Goal: Find specific page/section: Locate item on page

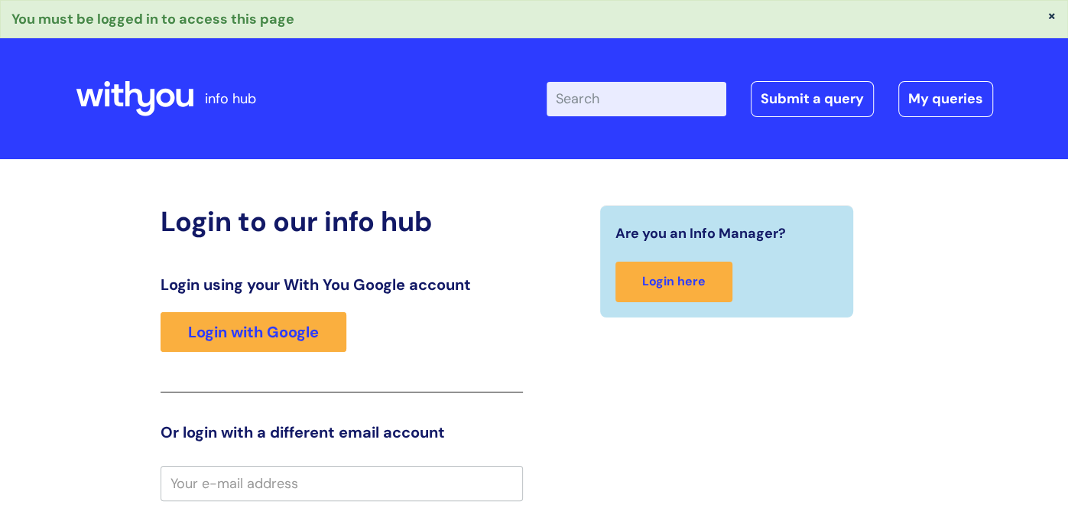
type input "[PERSON_NAME][EMAIL_ADDRESS][PERSON_NAME][DOMAIN_NAME]"
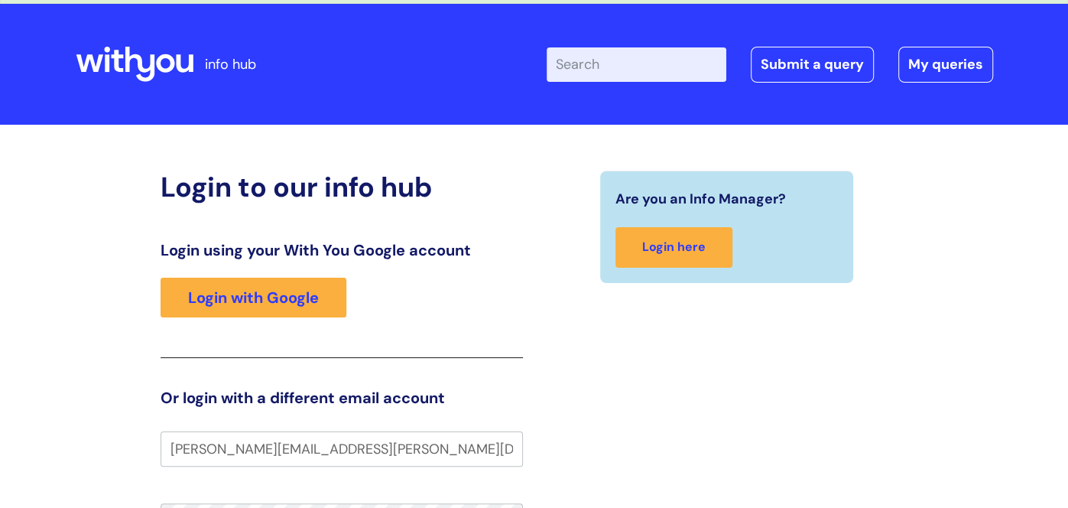
scroll to position [245, 0]
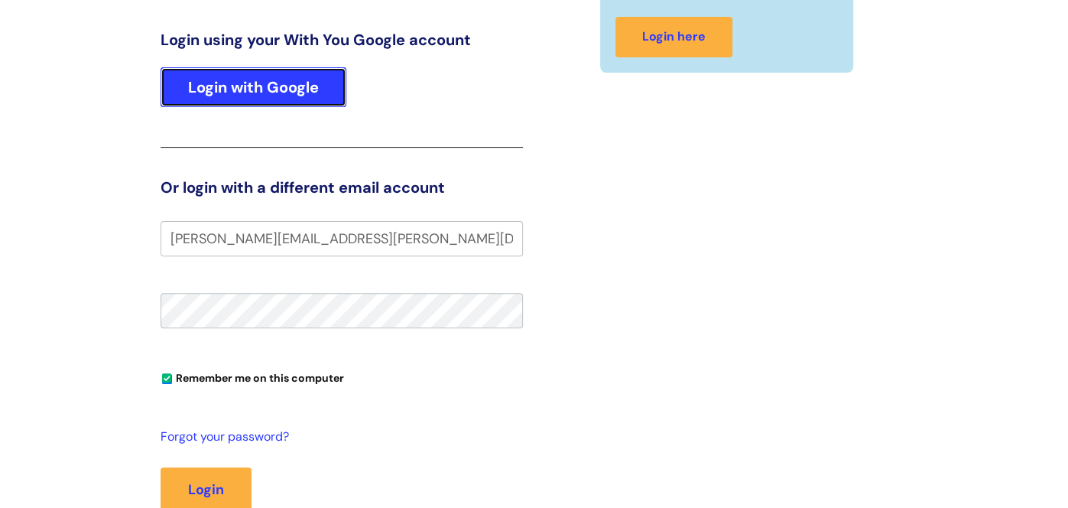
click at [255, 74] on link "Login with Google" at bounding box center [254, 87] width 186 height 40
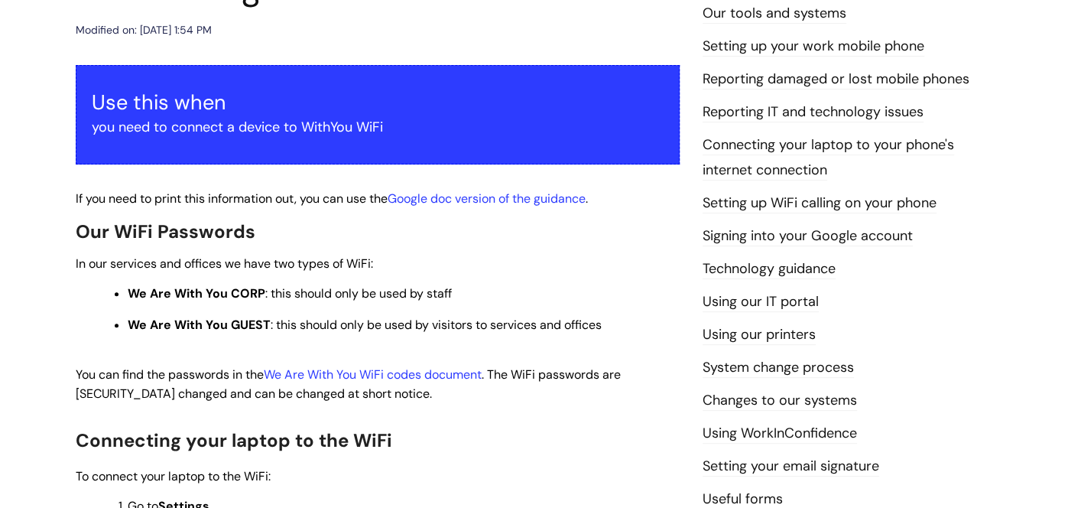
scroll to position [224, 0]
click at [427, 371] on link "We Are With You WiFi codes document" at bounding box center [373, 374] width 218 height 16
